Goal: Transaction & Acquisition: Book appointment/travel/reservation

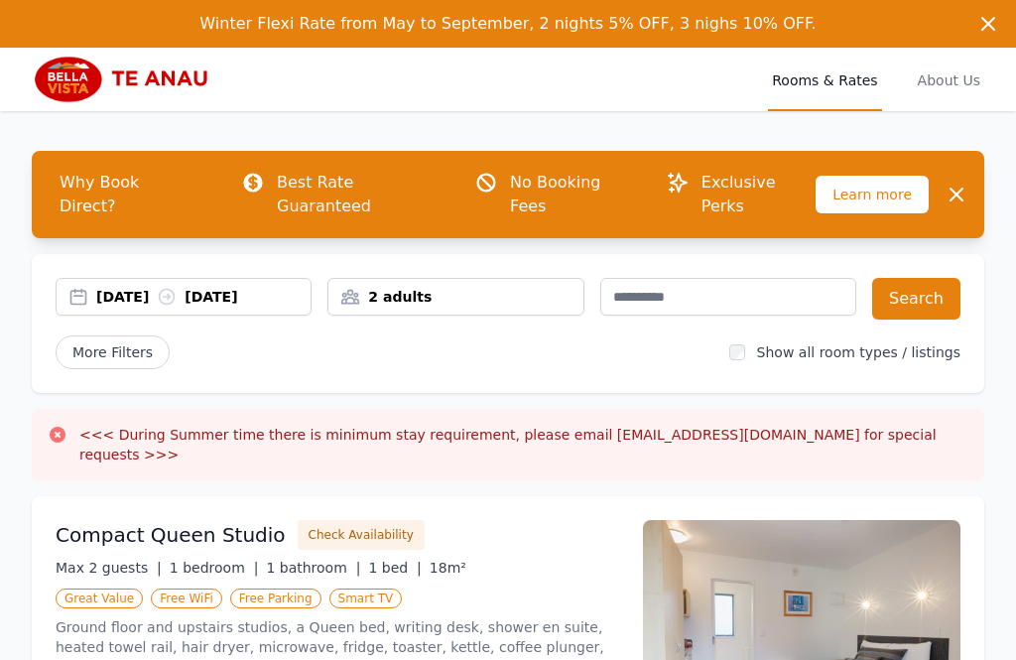
click at [85, 287] on div "[DATE] [DATE]" at bounding box center [184, 297] width 254 height 20
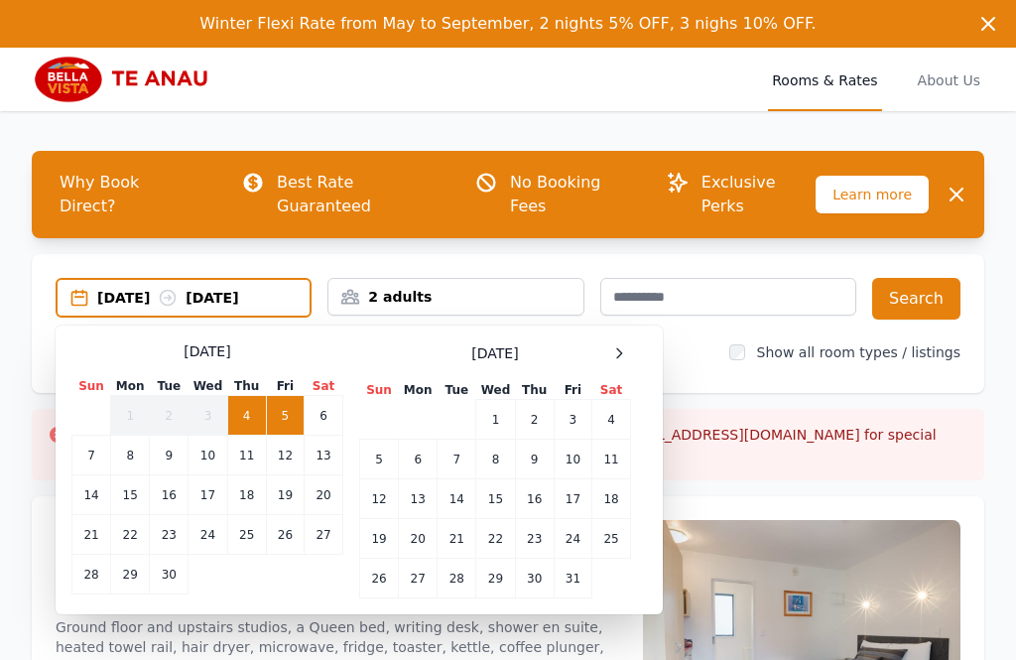
click at [615, 345] on icon at bounding box center [619, 353] width 16 height 16
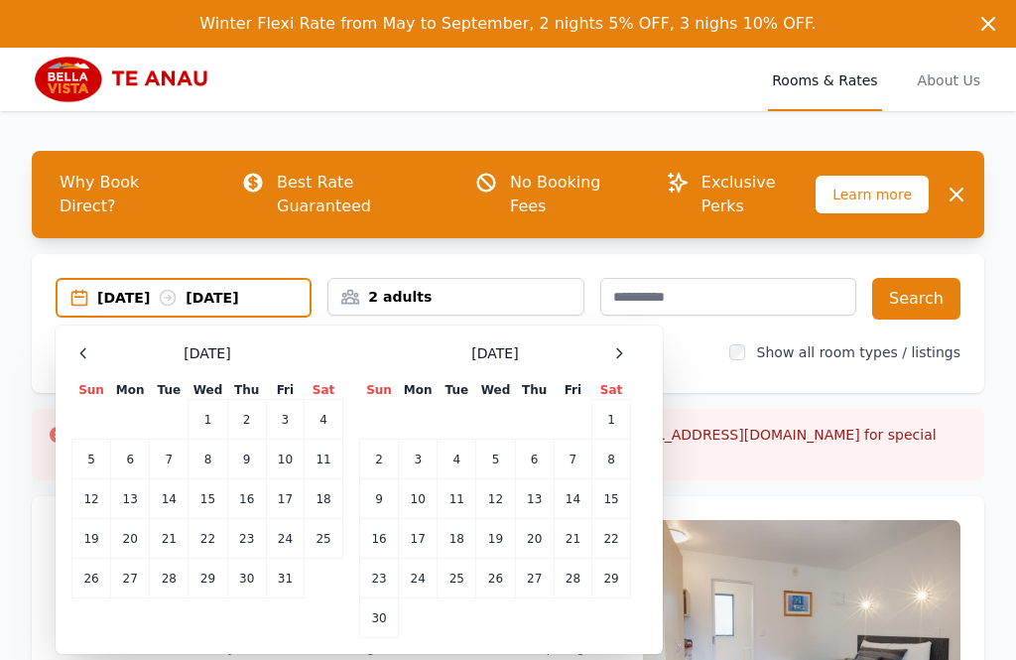
click at [615, 440] on td "8" at bounding box center [612, 460] width 39 height 40
click at [430, 479] on td "10" at bounding box center [418, 499] width 39 height 40
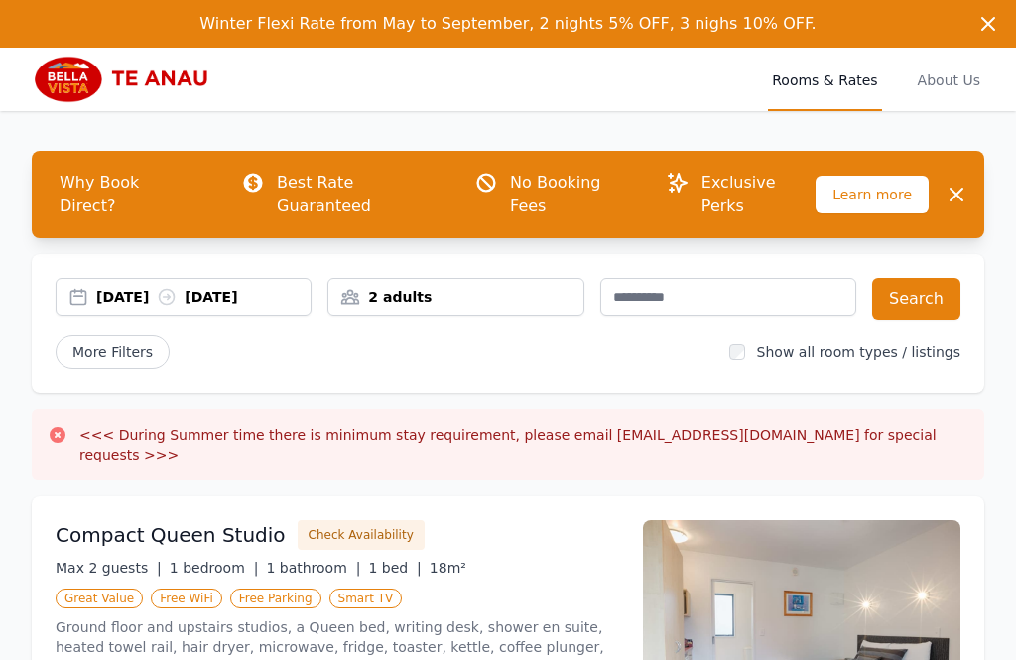
click at [932, 278] on button "Search" at bounding box center [916, 299] width 88 height 42
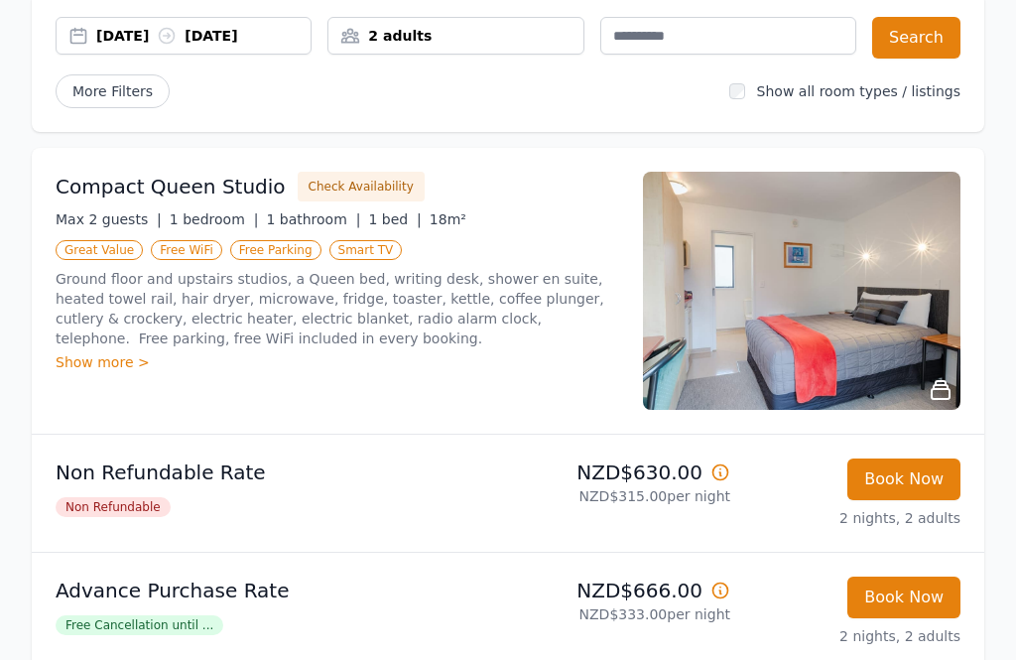
scroll to position [261, 0]
click at [862, 290] on img at bounding box center [802, 291] width 318 height 238
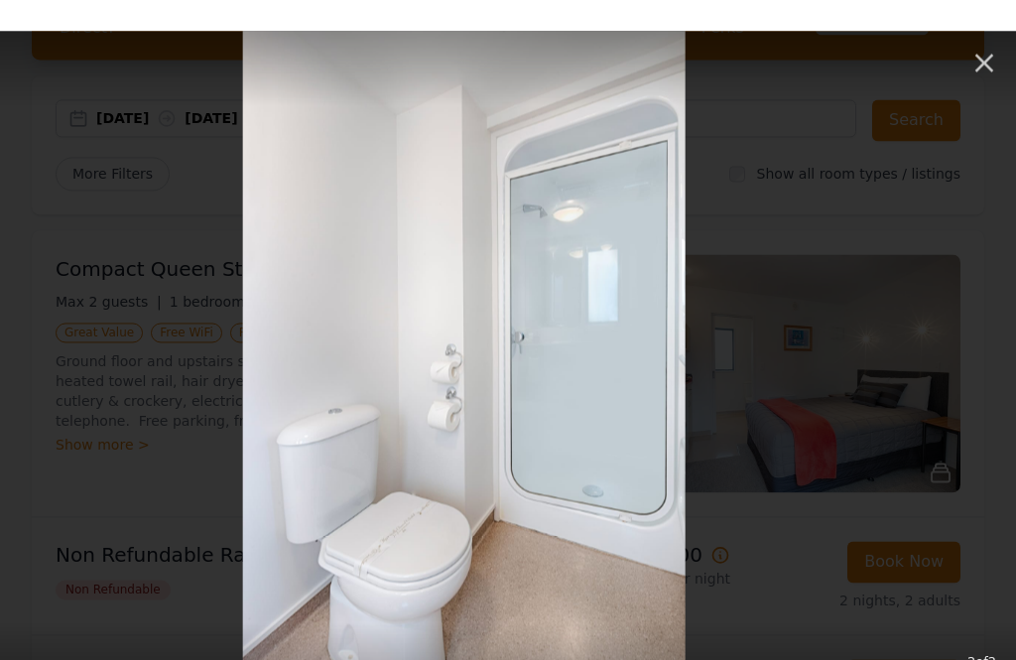
scroll to position [0, 0]
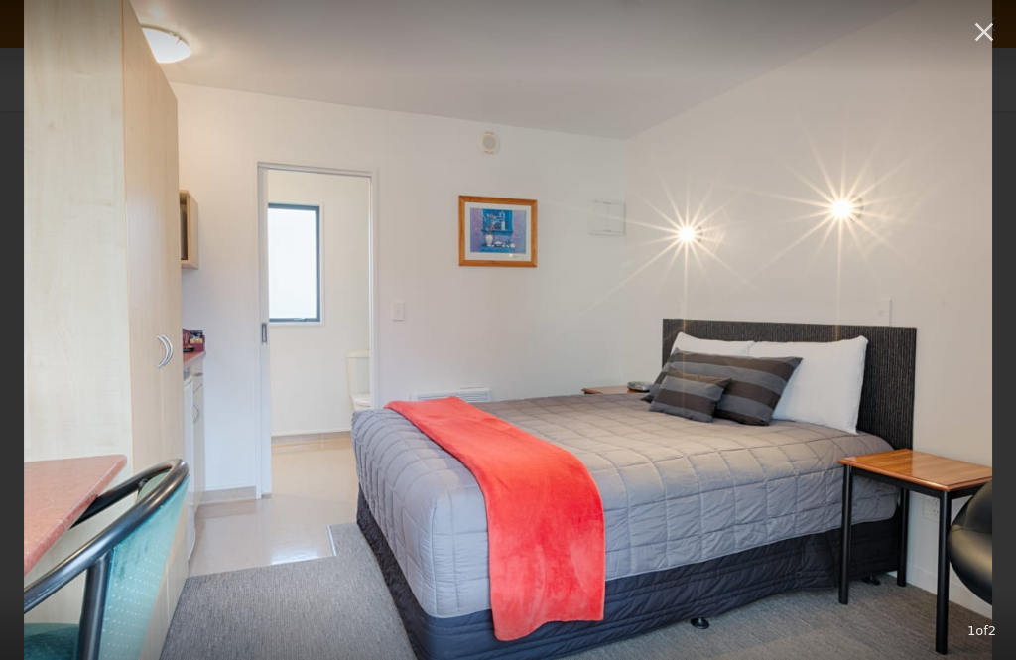
click at [980, 24] on icon "button" at bounding box center [985, 32] width 32 height 32
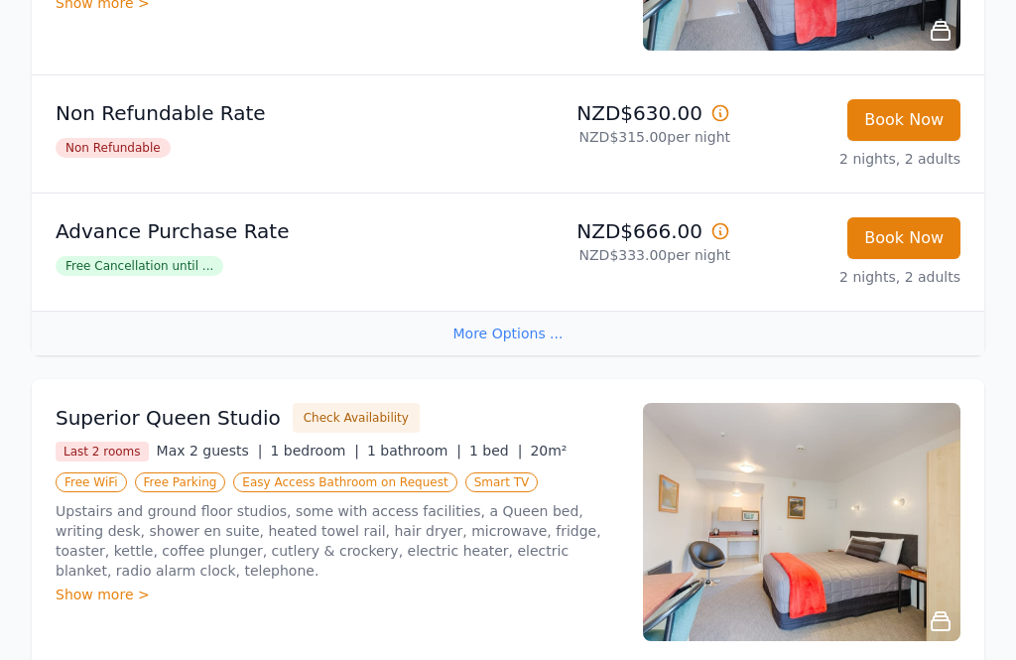
scroll to position [620, 0]
click at [818, 504] on img at bounding box center [802, 522] width 318 height 238
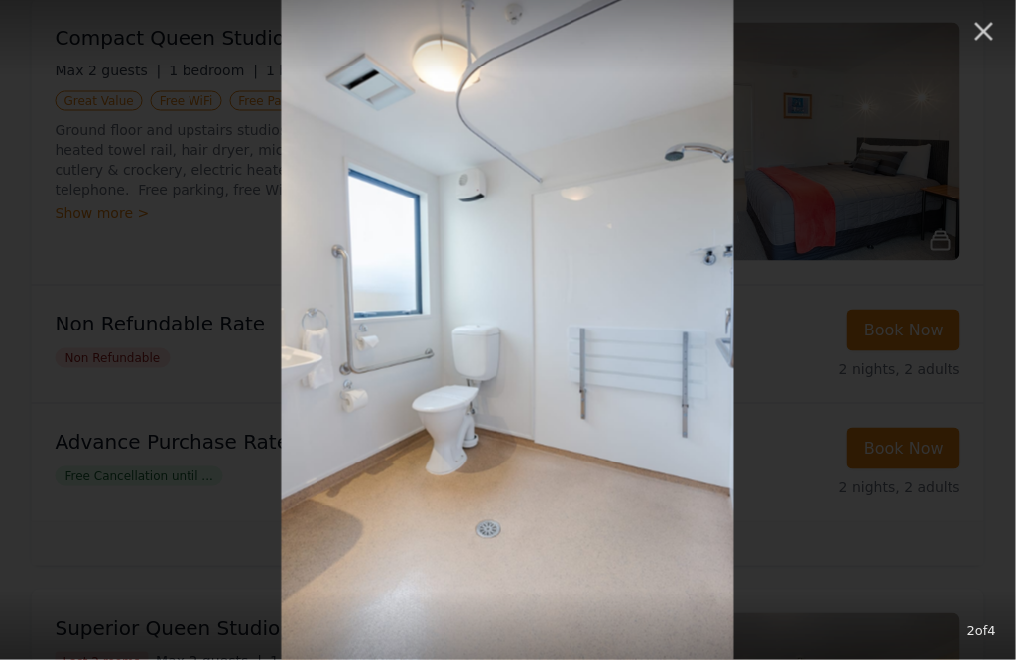
scroll to position [410, 1636]
click at [989, 38] on icon "button" at bounding box center [985, 32] width 32 height 32
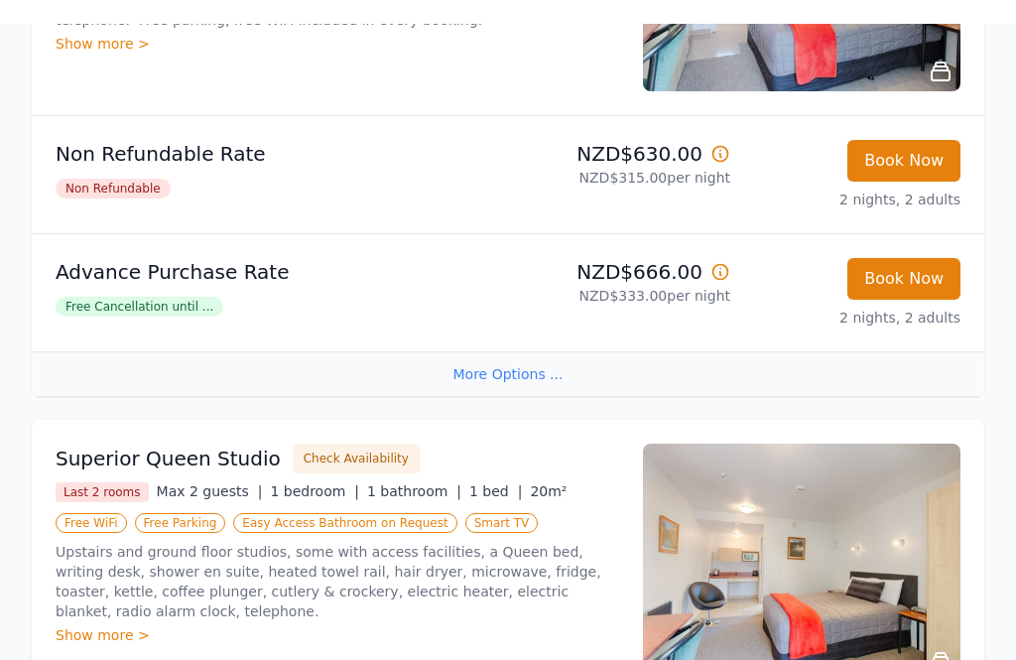
scroll to position [580, 0]
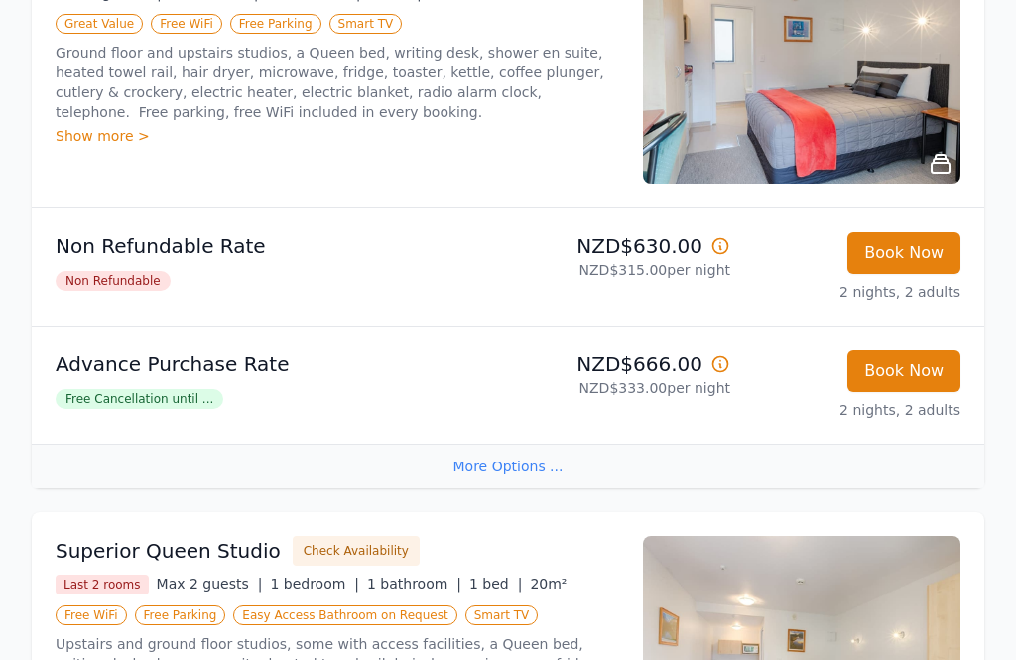
click at [166, 390] on span "Free Cancellation until ..." at bounding box center [140, 400] width 168 height 20
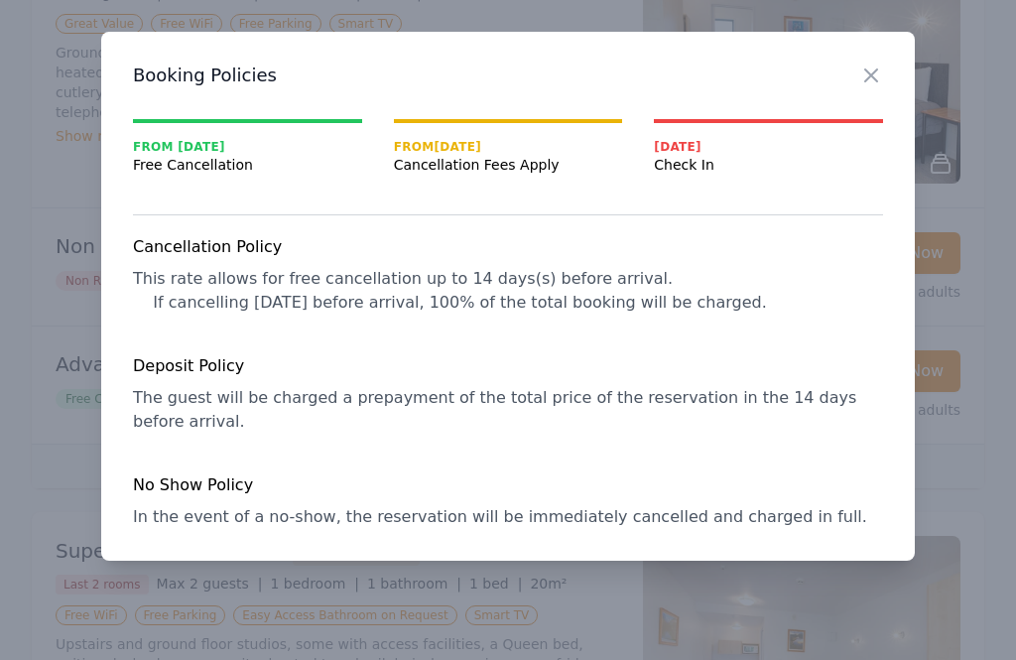
click at [857, 93] on div "Close Booking Policies From [DATE] Free Cancellation From [DATE] Cancellation F…" at bounding box center [508, 296] width 814 height 529
click at [869, 97] on div "Close Booking Policies From [DATE] Free Cancellation From [DATE] Cancellation F…" at bounding box center [508, 296] width 814 height 529
click at [877, 100] on div "Close Booking Policies From [DATE] Free Cancellation From [DATE] Cancellation F…" at bounding box center [508, 296] width 814 height 529
click at [894, 87] on div "Close" at bounding box center [887, 63] width 56 height 63
click at [852, 126] on div "[DATE] Check In" at bounding box center [768, 147] width 229 height 56
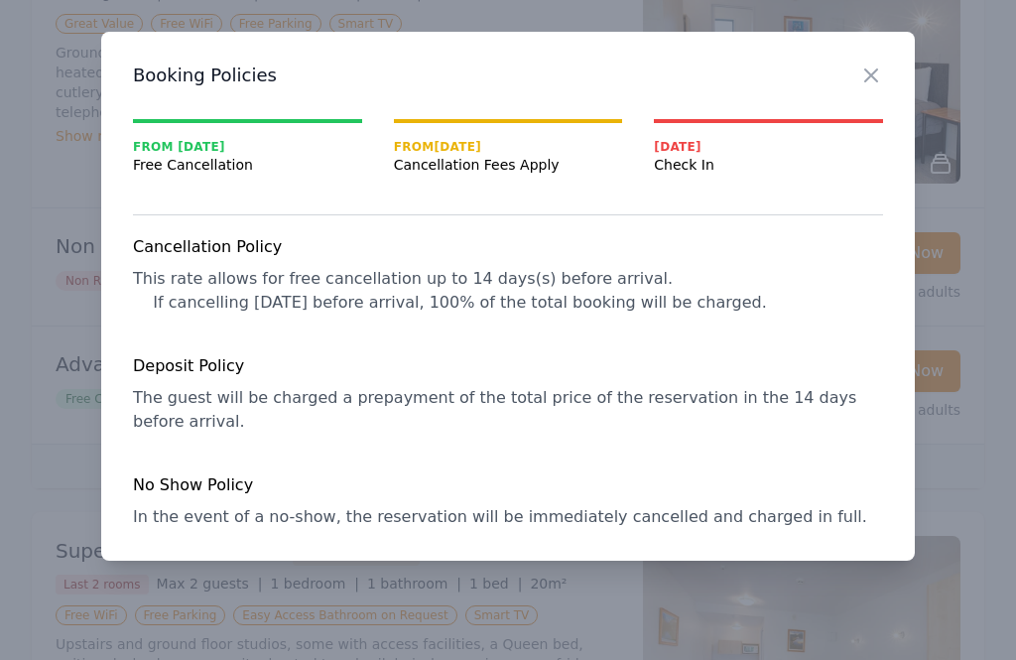
click at [880, 69] on icon "button" at bounding box center [871, 76] width 24 height 24
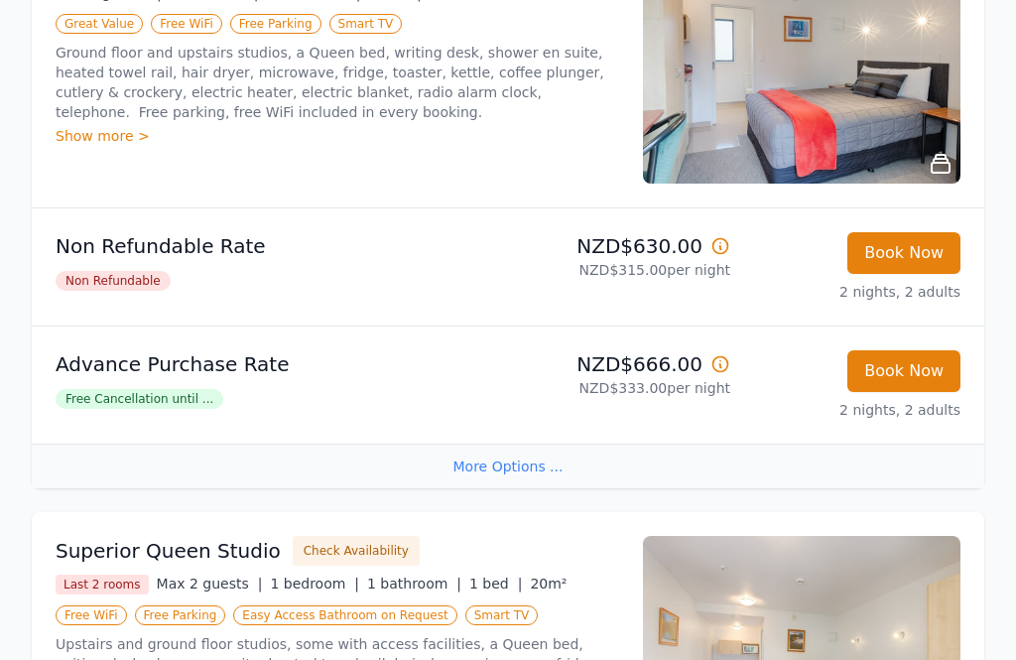
click at [881, 89] on img at bounding box center [802, 64] width 318 height 238
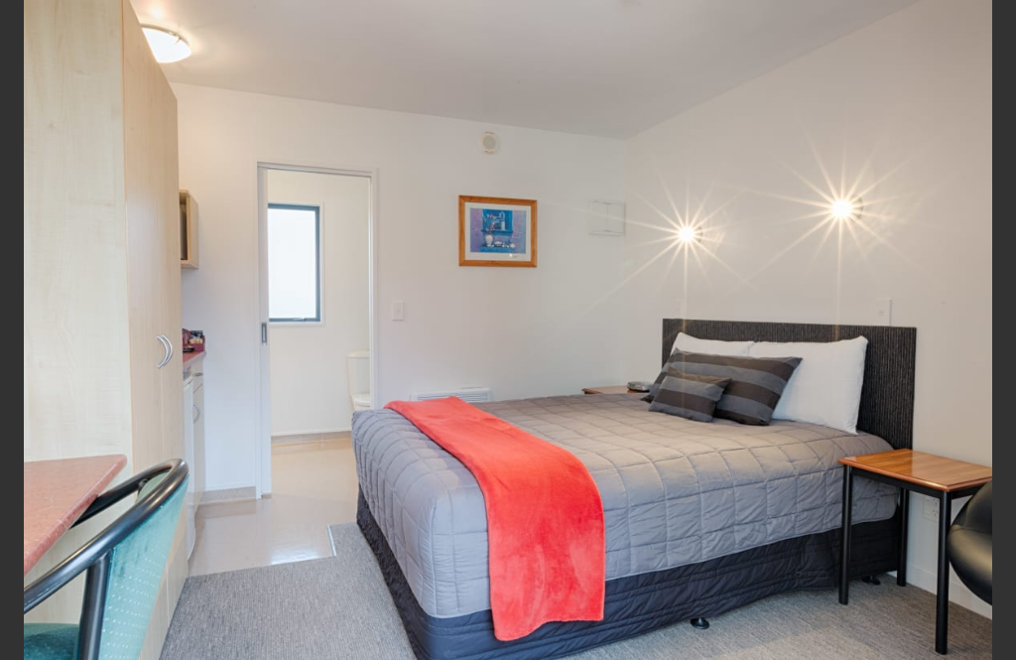
scroll to position [486, 0]
